Goal: Task Accomplishment & Management: Manage account settings

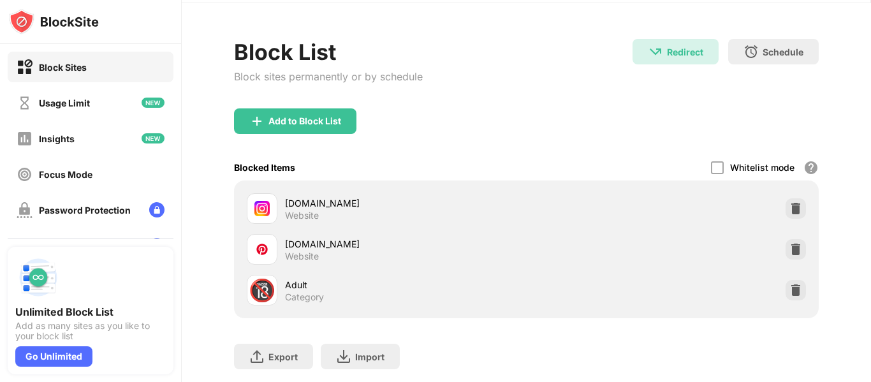
scroll to position [64, 0]
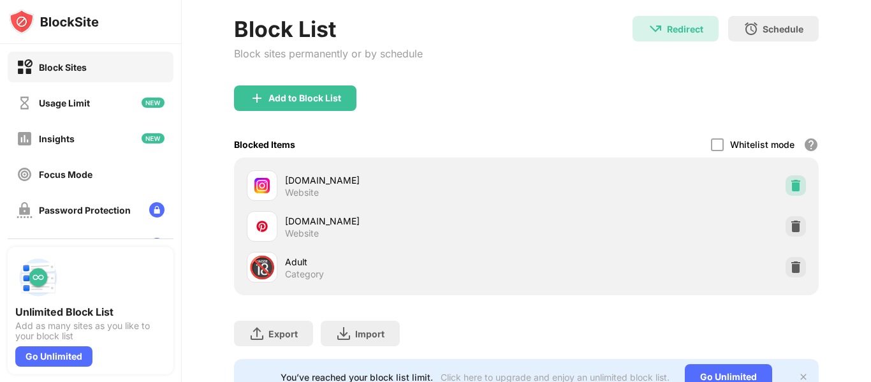
click at [789, 184] on img at bounding box center [795, 185] width 13 height 13
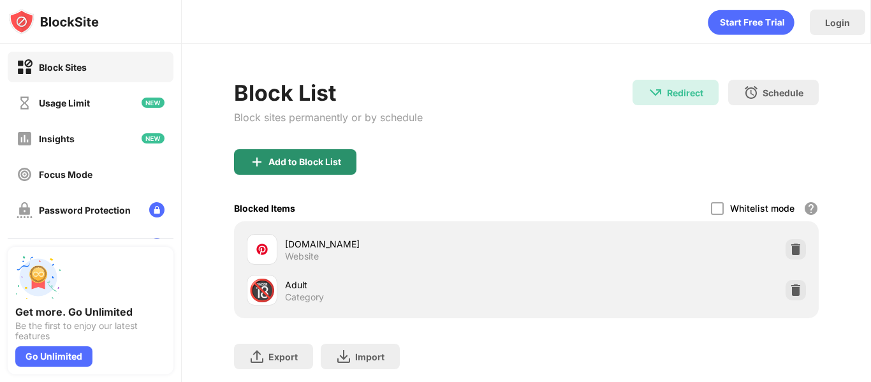
click at [284, 159] on div "Add to Block List" at bounding box center [304, 162] width 73 height 10
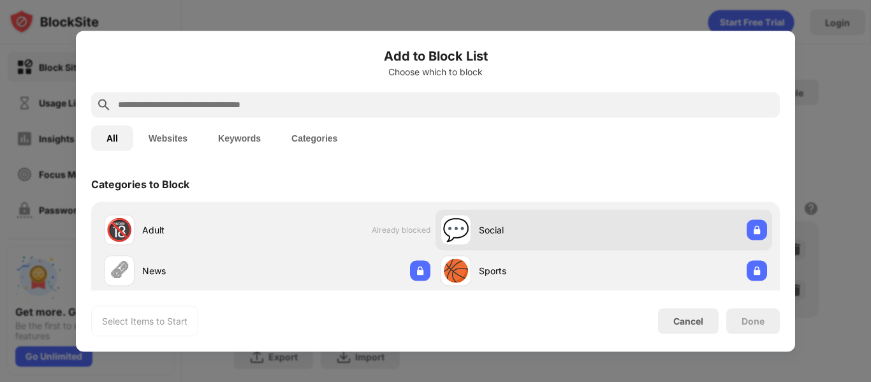
scroll to position [191, 0]
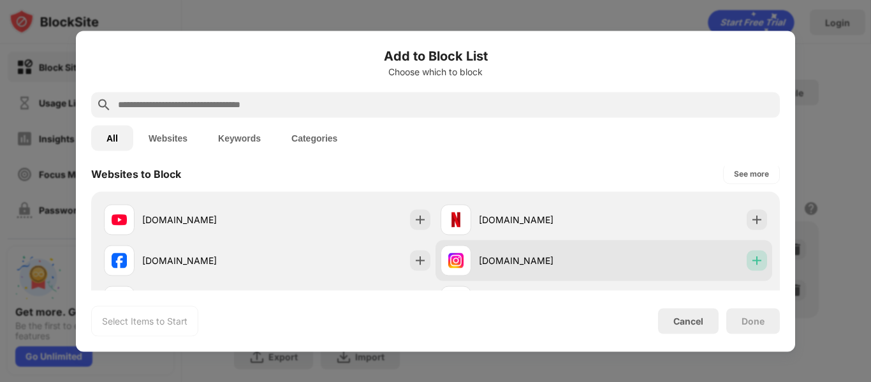
click at [750, 259] on img at bounding box center [756, 260] width 13 height 13
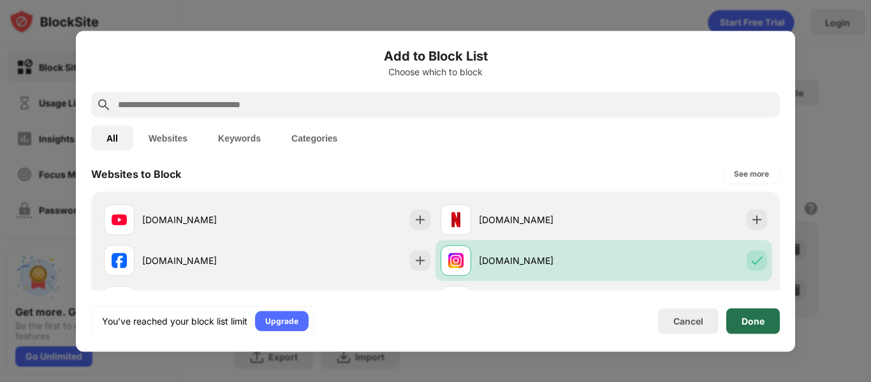
click at [749, 321] on div "Done" at bounding box center [752, 320] width 23 height 10
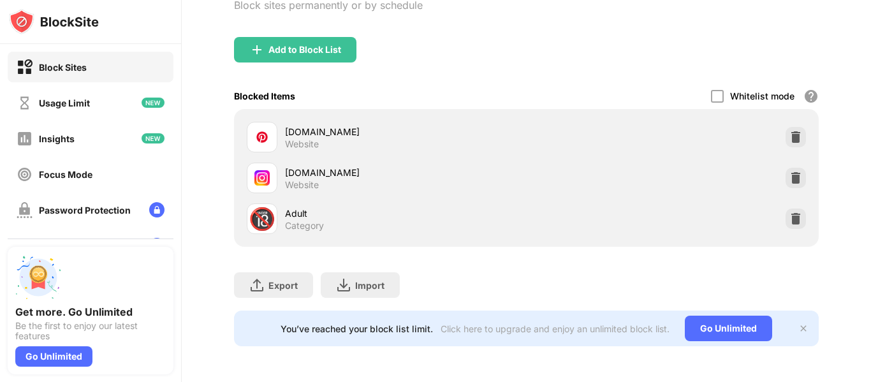
scroll to position [122, 0]
click at [789, 131] on img at bounding box center [795, 137] width 13 height 13
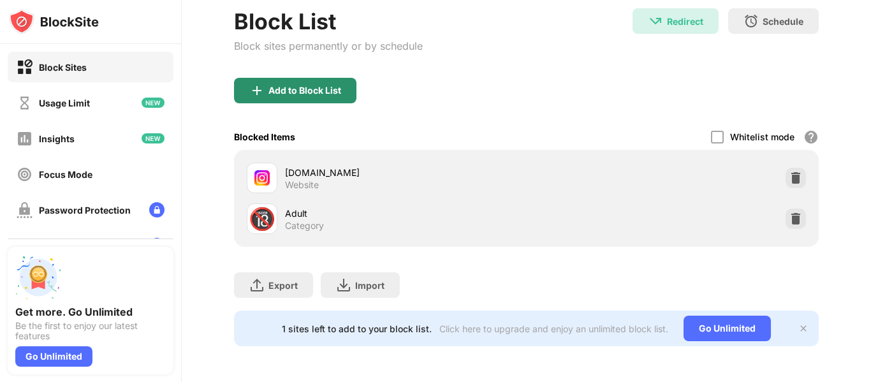
click at [273, 85] on div "Add to Block List" at bounding box center [304, 90] width 73 height 10
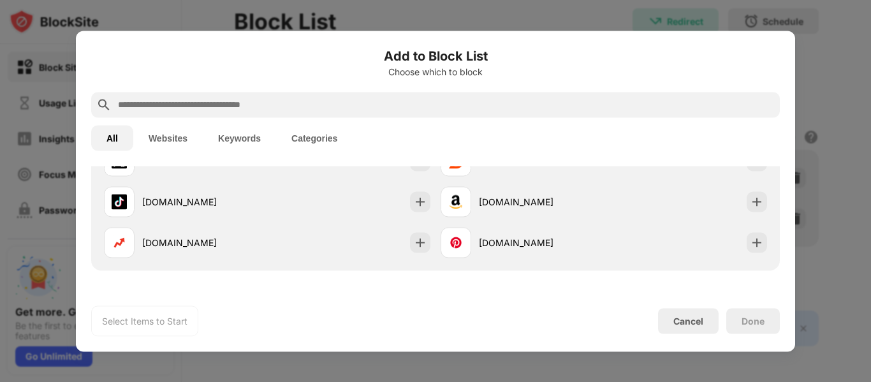
scroll to position [382, 0]
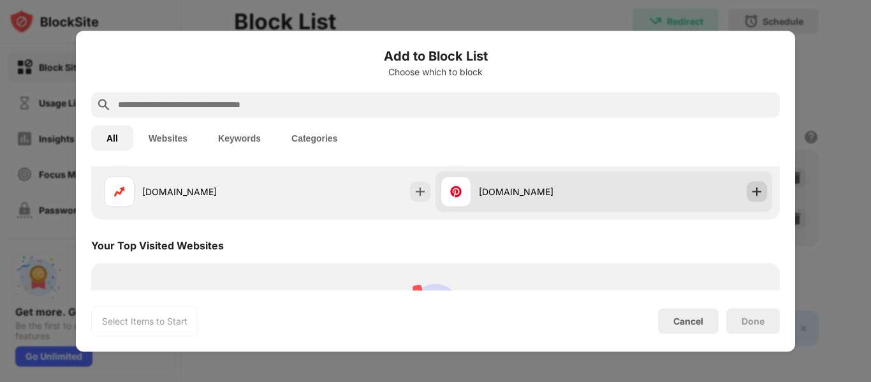
click at [750, 193] on img at bounding box center [756, 191] width 13 height 13
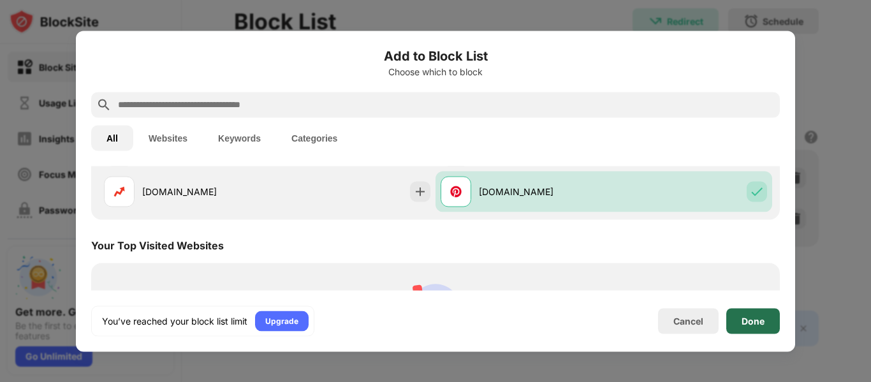
click at [767, 322] on div "Done" at bounding box center [753, 320] width 54 height 25
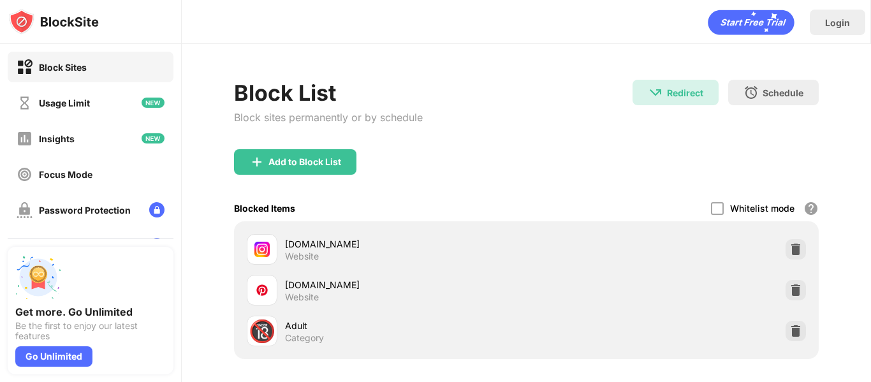
scroll to position [122, 0]
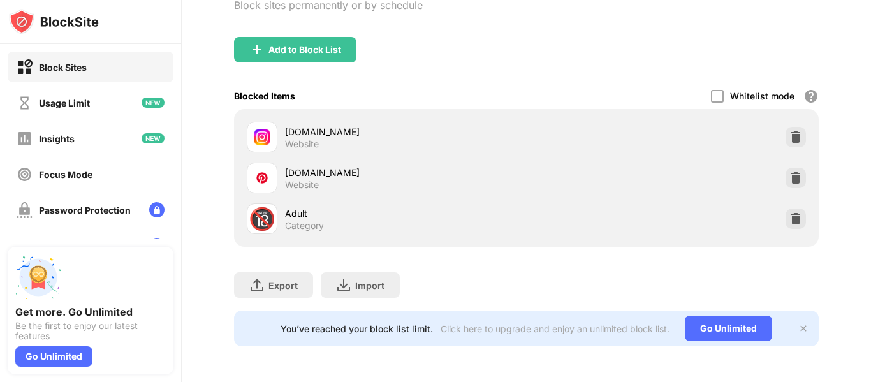
click at [798, 323] on img at bounding box center [803, 328] width 10 height 10
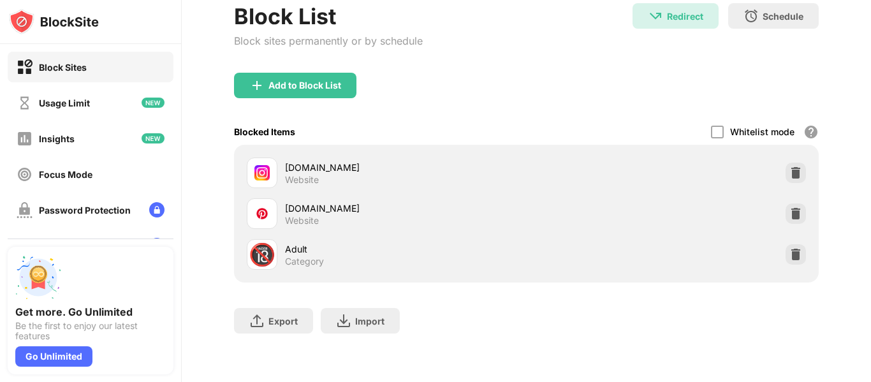
scroll to position [0, 0]
